Goal: Task Accomplishment & Management: Manage account settings

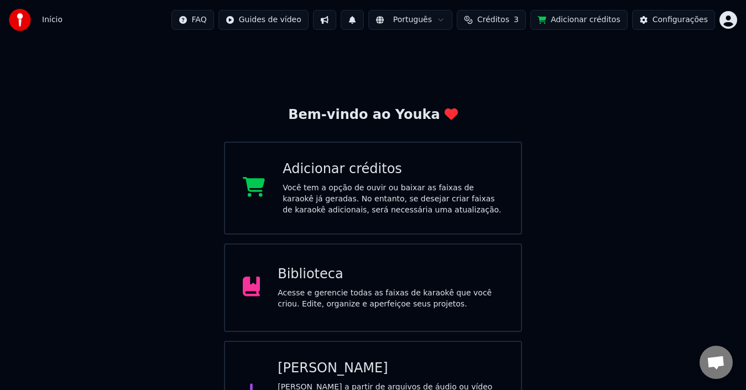
click at [509, 17] on span "Créditos" at bounding box center [493, 19] width 32 height 11
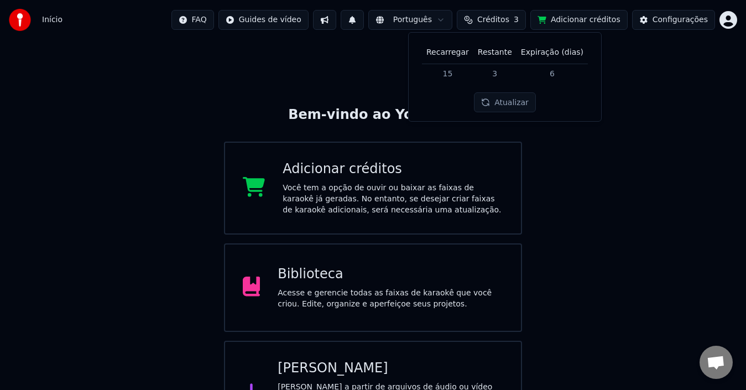
click at [506, 106] on button "Atualizar" at bounding box center [505, 102] width 62 height 20
click at [679, 20] on div "Configurações" at bounding box center [679, 19] width 55 height 11
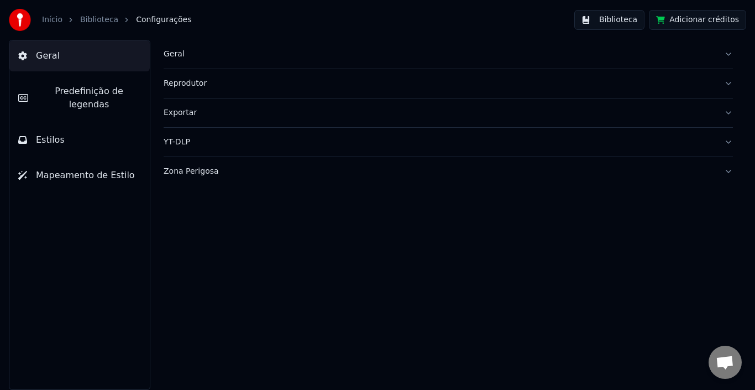
click at [53, 19] on link "Início" at bounding box center [52, 19] width 20 height 11
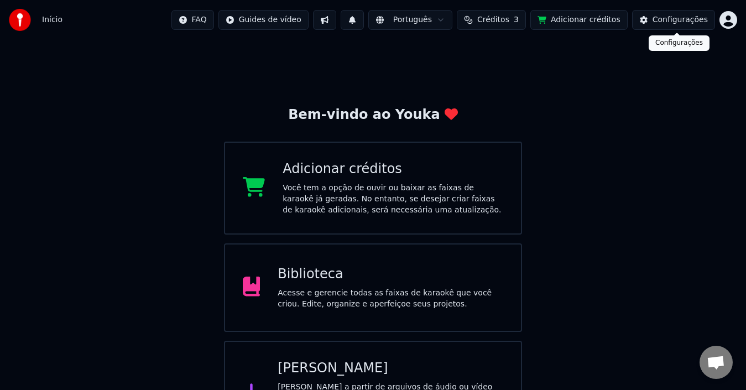
click at [732, 20] on html "Início FAQ Guides de vídeo Português Créditos 3 Adicionar créditos Configuraçõe…" at bounding box center [373, 222] width 746 height 444
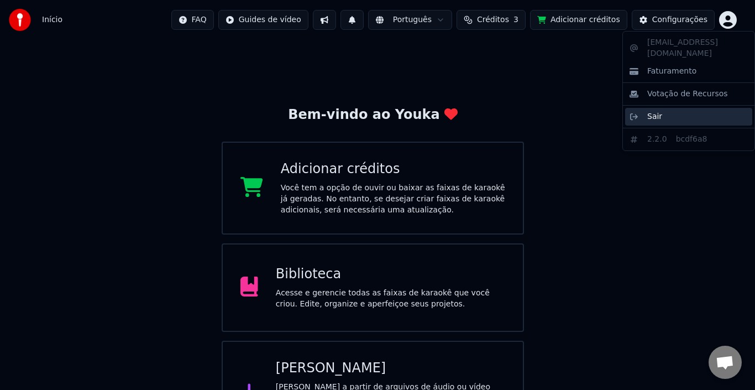
click at [658, 111] on span "Sair" at bounding box center [654, 116] width 15 height 11
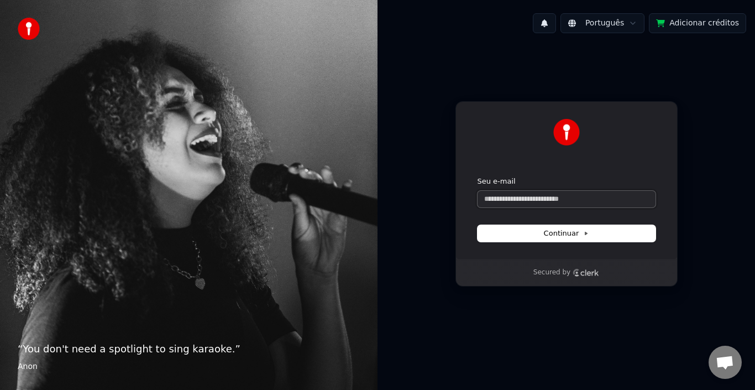
click at [560, 201] on input "Seu e-mail" at bounding box center [567, 199] width 178 height 17
click at [557, 235] on span "Continuar" at bounding box center [566, 233] width 45 height 10
type input "**********"
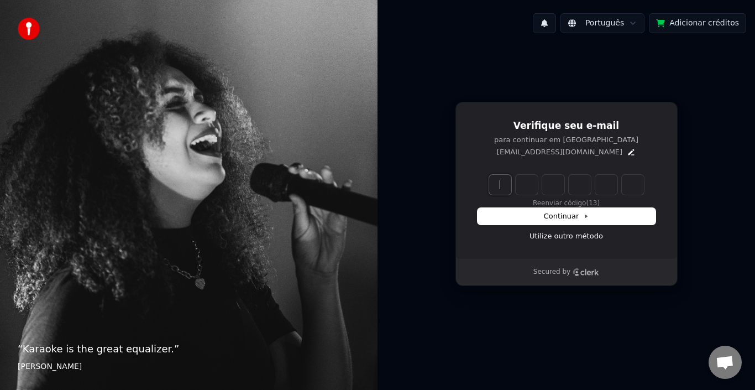
click at [504, 194] on input "Enter verification code" at bounding box center [577, 185] width 177 height 20
click at [503, 186] on input "Enter verification code" at bounding box center [577, 185] width 177 height 20
type input "******"
